Goal: Transaction & Acquisition: Purchase product/service

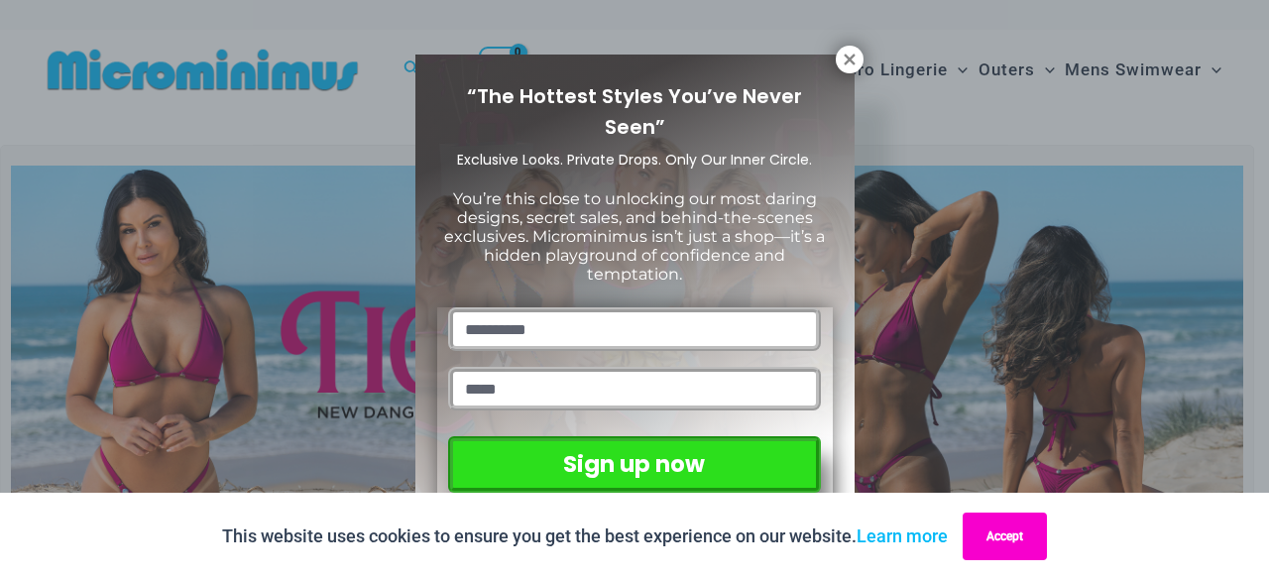
drag, startPoint x: 1012, startPoint y: 533, endPoint x: 982, endPoint y: 353, distance: 182.0
click at [1011, 530] on button "Accept" at bounding box center [1005, 537] width 84 height 48
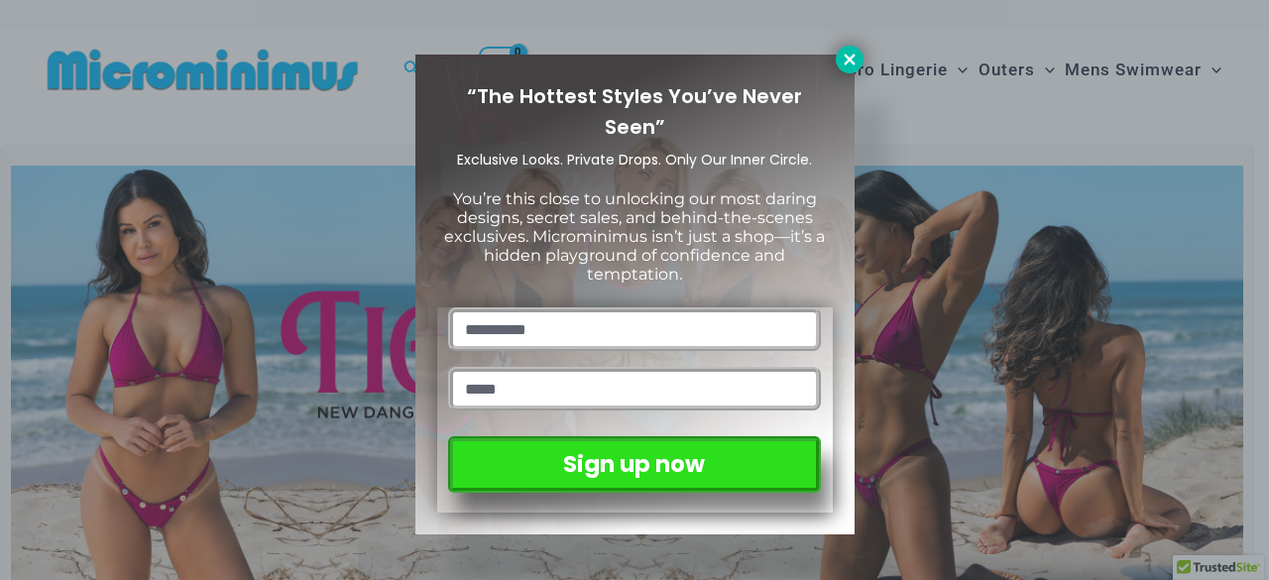
click at [854, 52] on icon at bounding box center [850, 60] width 18 height 18
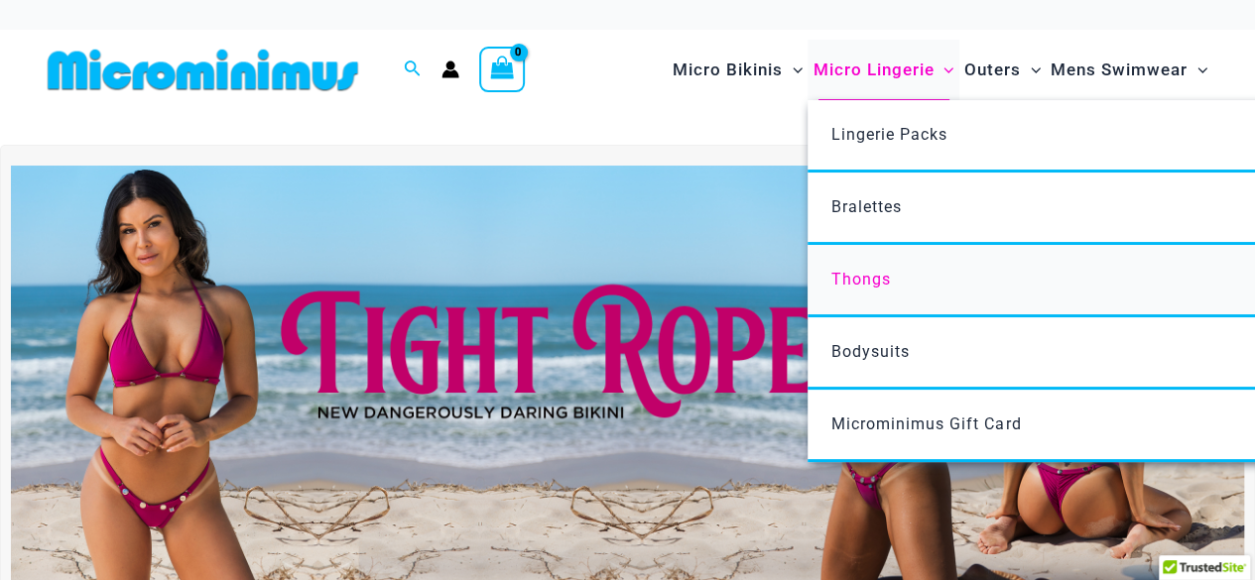
drag, startPoint x: 881, startPoint y: 281, endPoint x: 967, endPoint y: 255, distance: 90.1
click at [880, 281] on span "Thongs" at bounding box center [861, 279] width 60 height 19
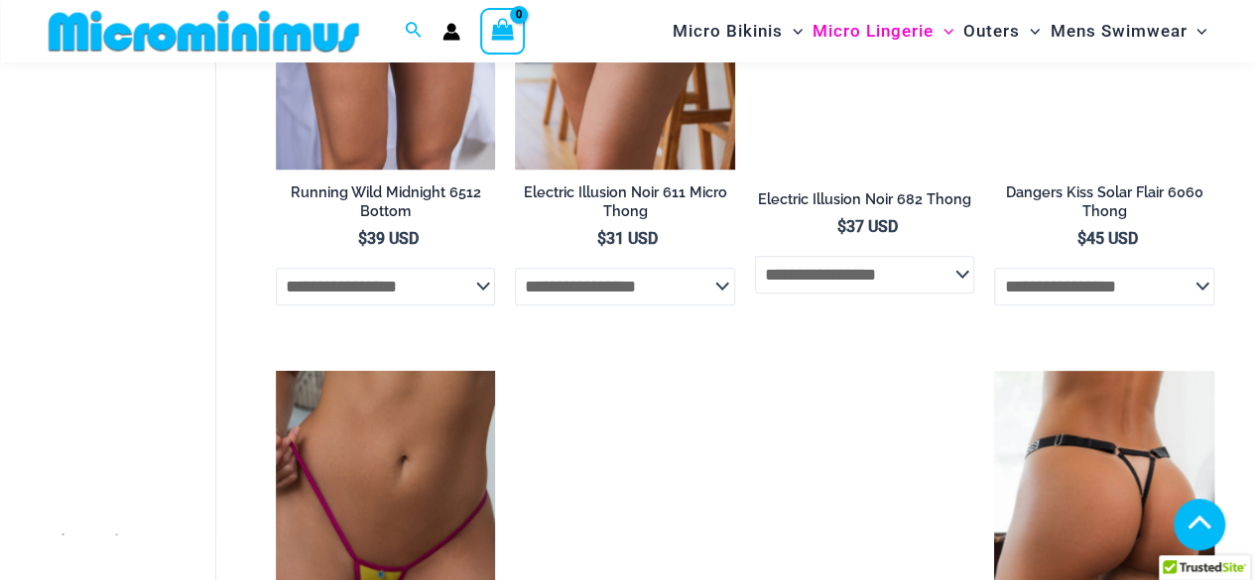
scroll to position [1013, 0]
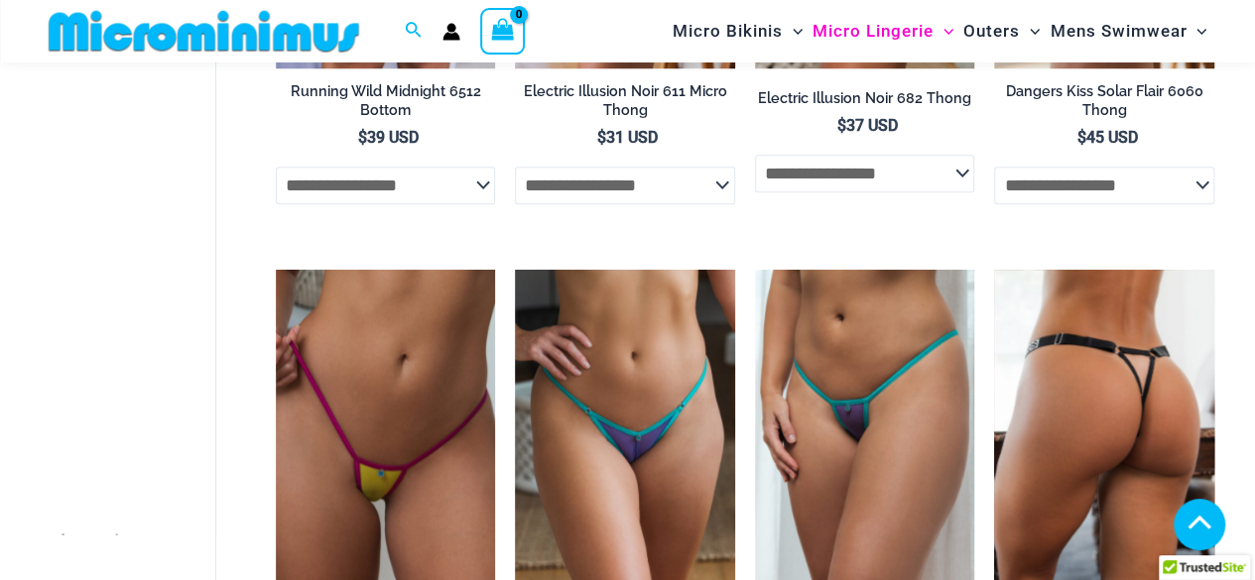
click at [1121, 443] on img at bounding box center [1104, 434] width 220 height 329
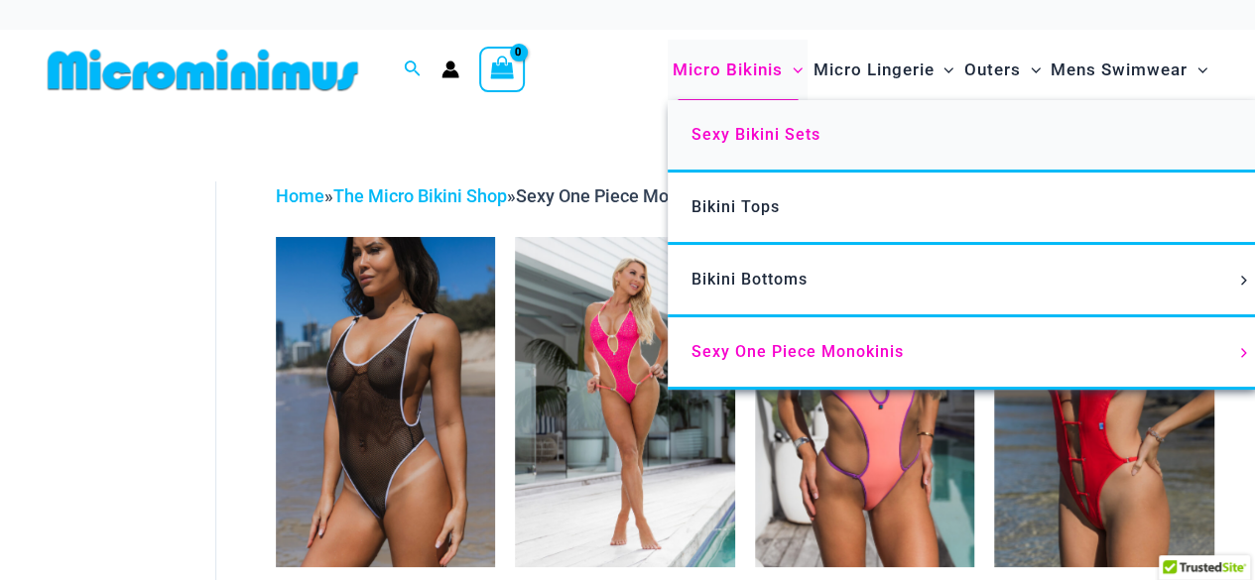
click at [763, 136] on span "Sexy Bikini Sets" at bounding box center [755, 134] width 129 height 19
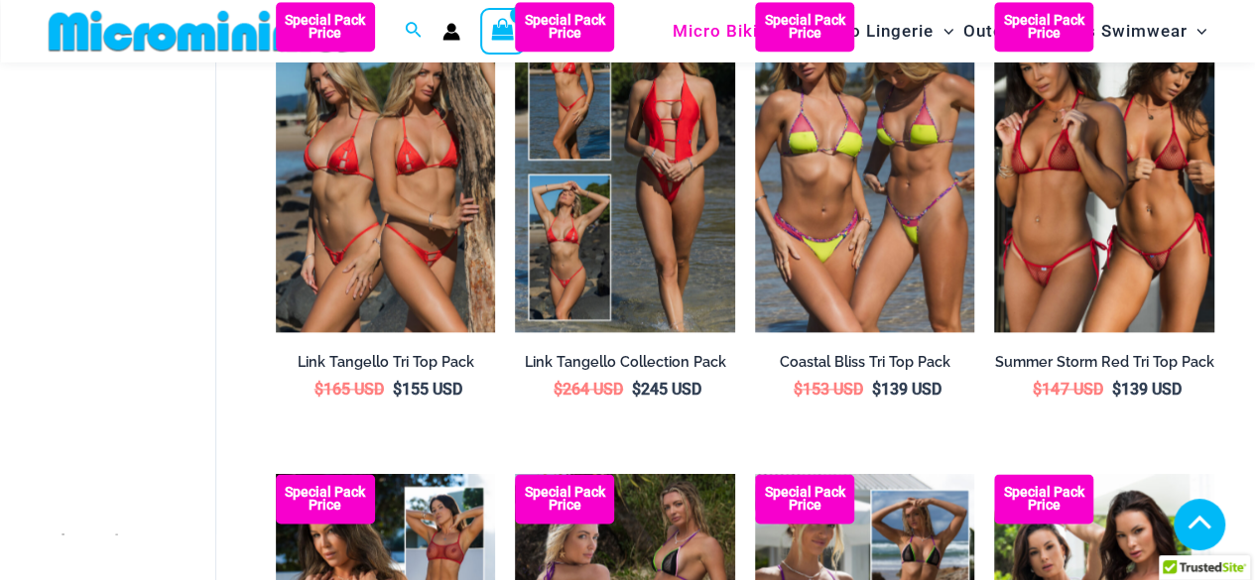
scroll to position [1086, 0]
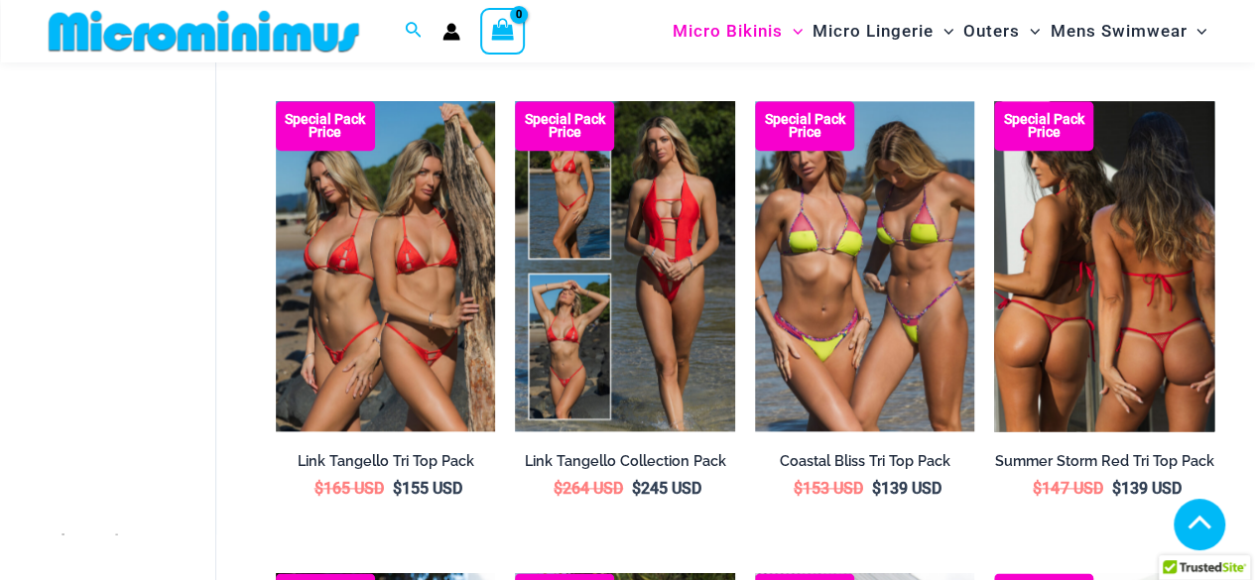
click at [1081, 323] on img at bounding box center [1104, 265] width 220 height 329
